Goal: Task Accomplishment & Management: Manage account settings

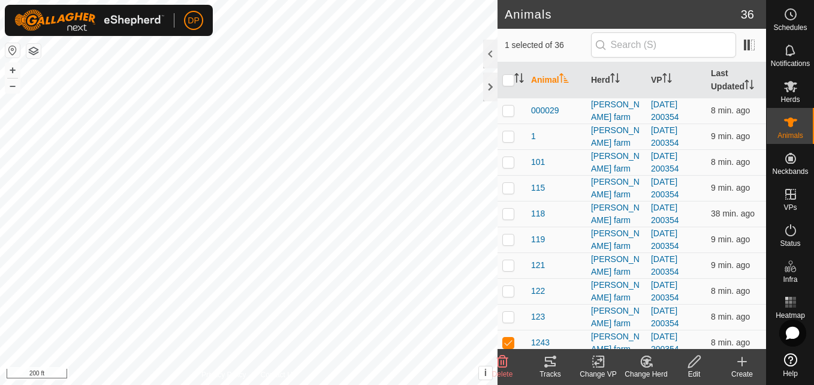
click at [552, 360] on icon at bounding box center [550, 361] width 14 height 14
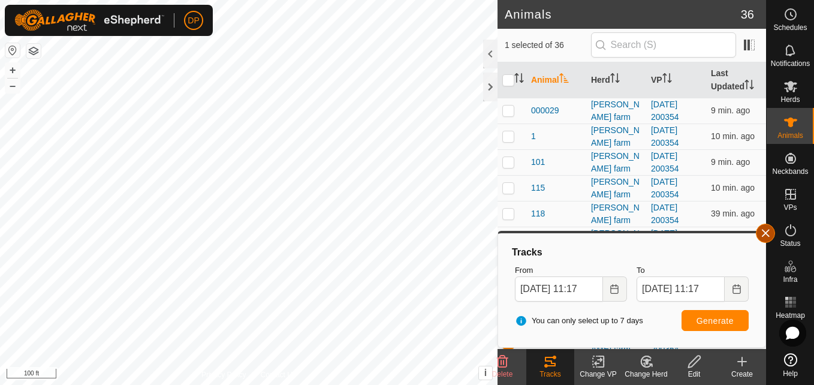
click at [763, 232] on button "button" at bounding box center [765, 232] width 19 height 19
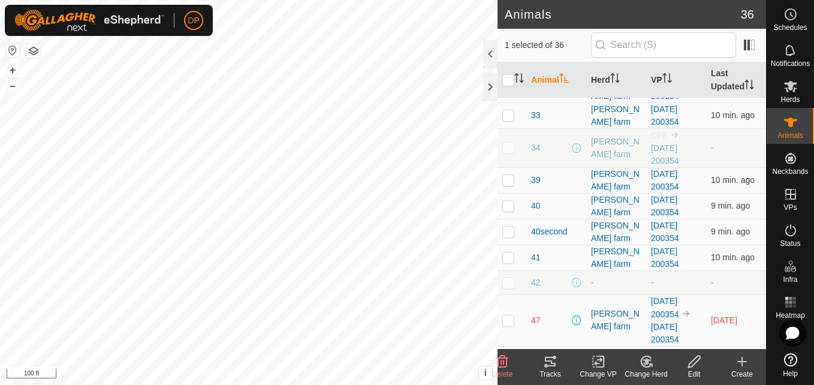
scroll to position [539, 0]
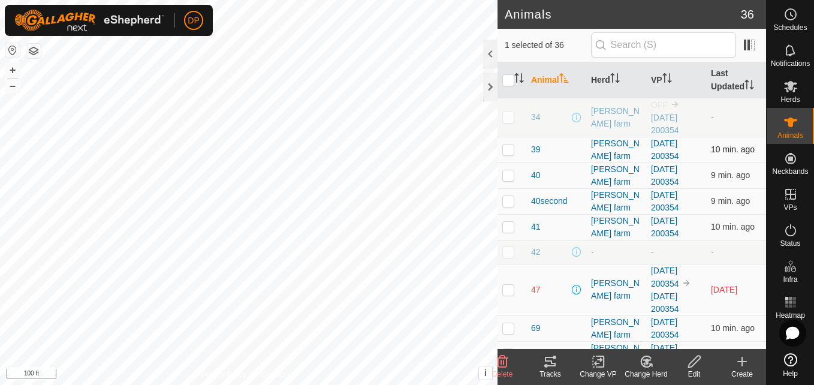
click at [506, 148] on p-checkbox at bounding box center [508, 149] width 12 height 10
checkbox input "true"
click at [445, 384] on html "DP Schedules Notifications Herds Animals Neckbands VPs Status Infra Heatmap Hel…" at bounding box center [407, 192] width 814 height 385
checkbox input "false"
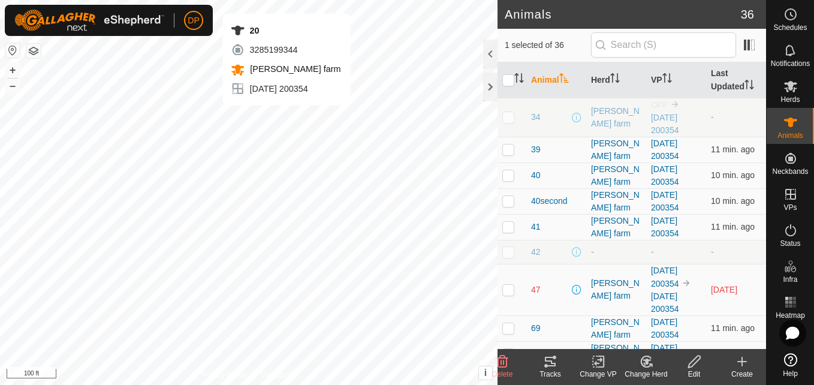
checkbox input "false"
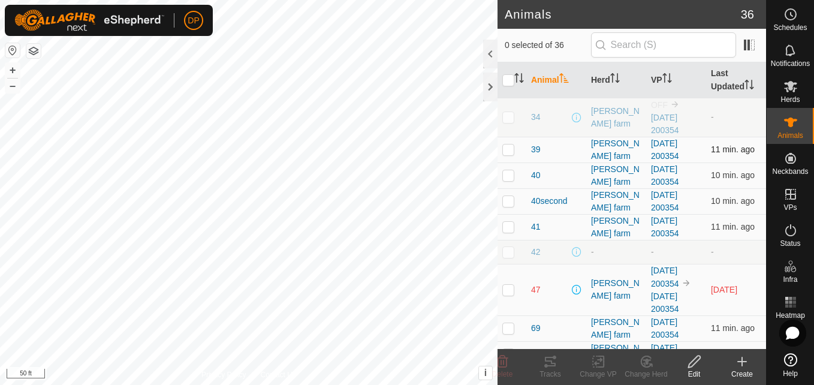
click at [509, 150] on p-checkbox at bounding box center [508, 149] width 12 height 10
click at [505, 149] on p-checkbox at bounding box center [508, 149] width 12 height 10
click at [550, 361] on icon at bounding box center [550, 362] width 11 height 10
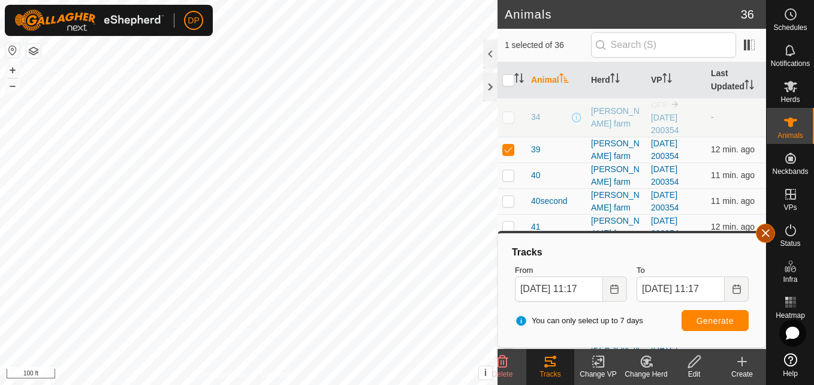
click at [766, 229] on button "button" at bounding box center [765, 232] width 19 height 19
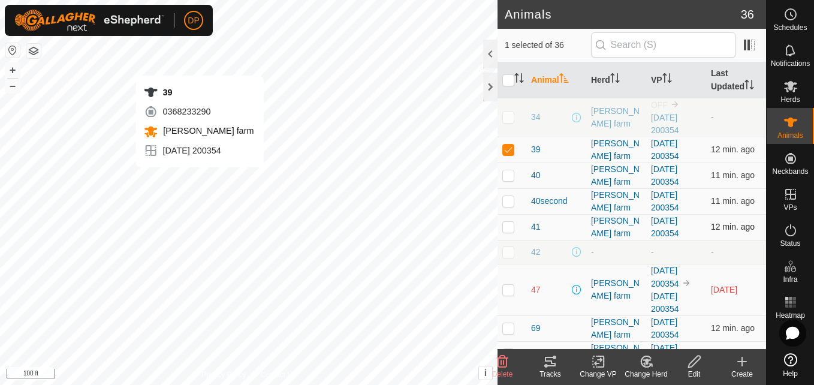
checkbox input "false"
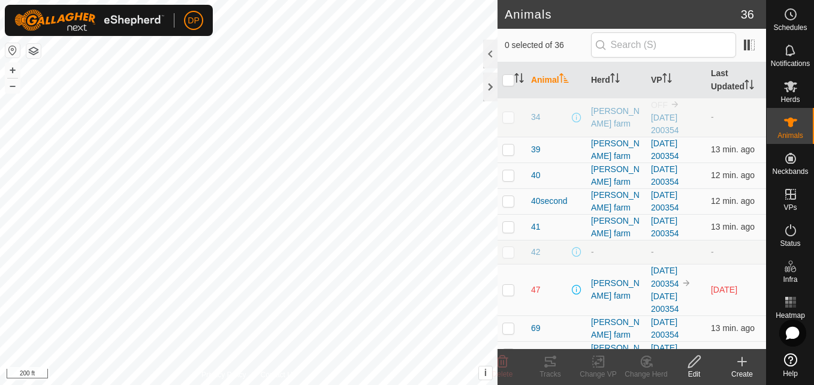
click at [353, 384] on html "DP Schedules Notifications Herds Animals Neckbands VPs Status Infra Heatmap Hel…" at bounding box center [407, 192] width 814 height 385
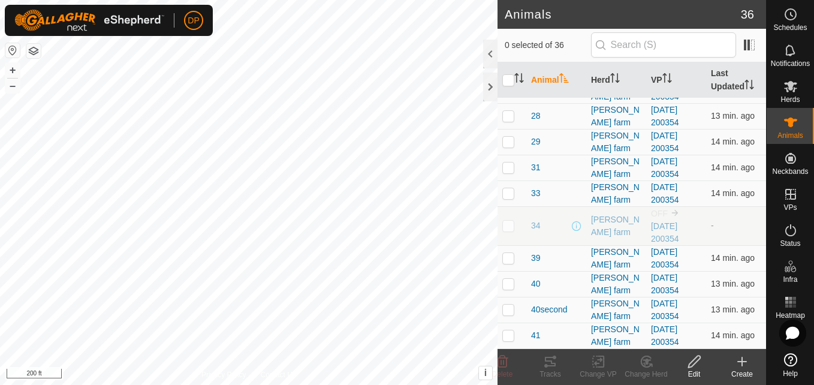
scroll to position [419, 0]
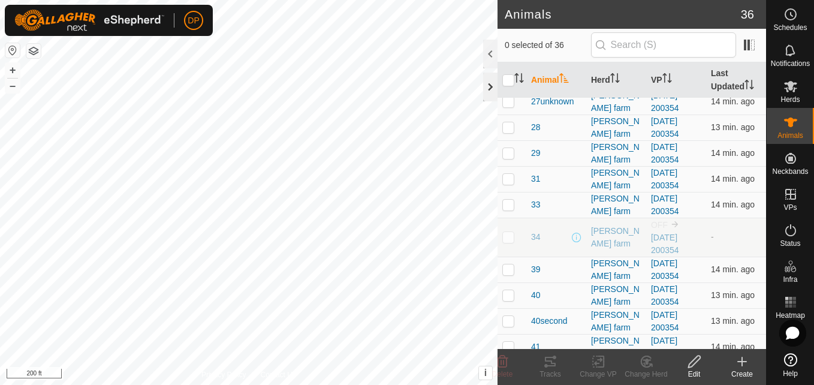
click at [487, 92] on div at bounding box center [490, 87] width 14 height 29
